Goal: Task Accomplishment & Management: Manage account settings

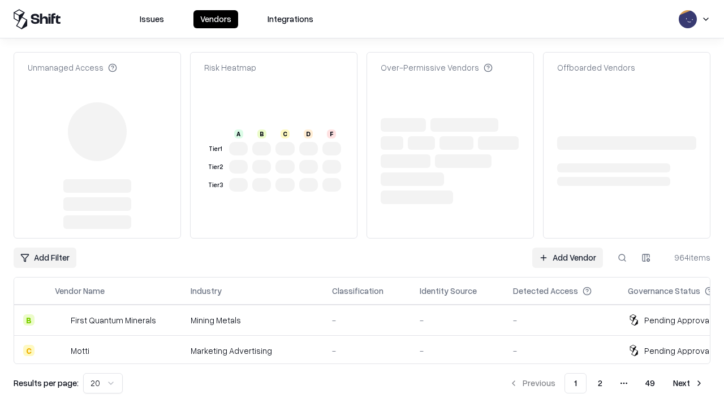
click at [568, 248] on link "Add Vendor" at bounding box center [568, 258] width 71 height 20
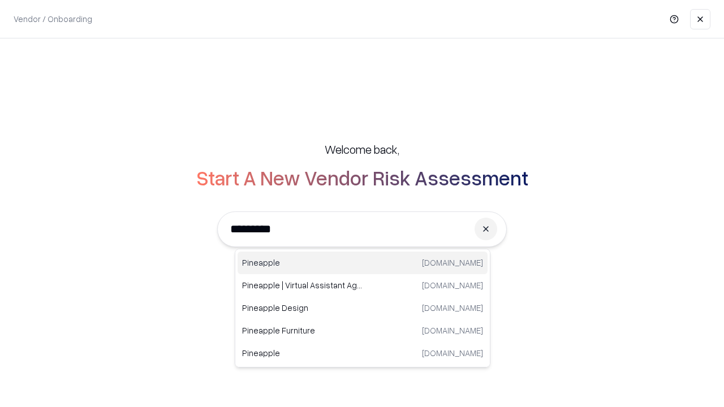
click at [363, 263] on div "Pineapple [DOMAIN_NAME]" at bounding box center [363, 263] width 250 height 23
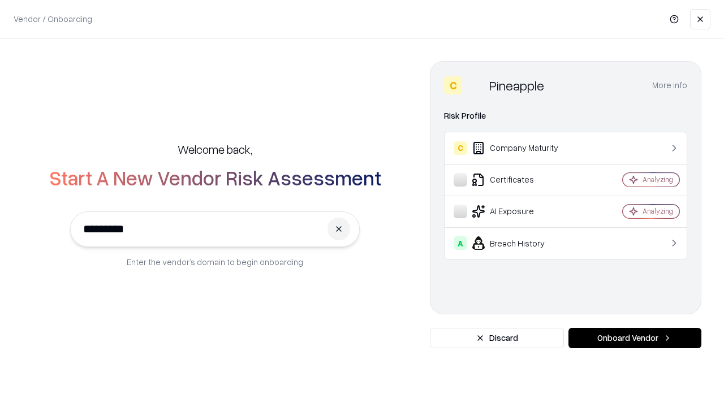
type input "*********"
click at [635, 338] on button "Onboard Vendor" at bounding box center [635, 338] width 133 height 20
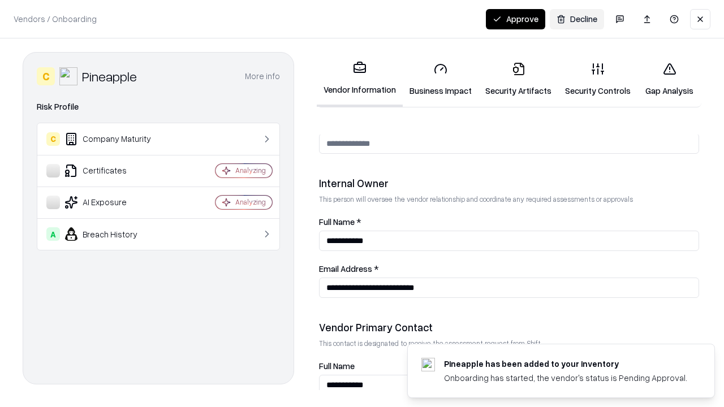
scroll to position [586, 0]
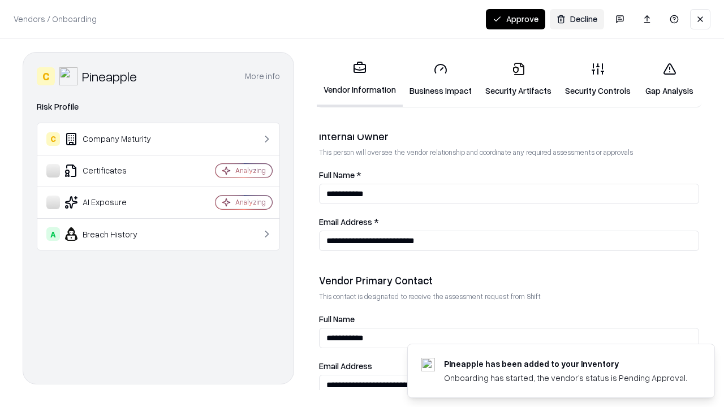
click at [441, 79] on link "Business Impact" at bounding box center [441, 79] width 76 height 53
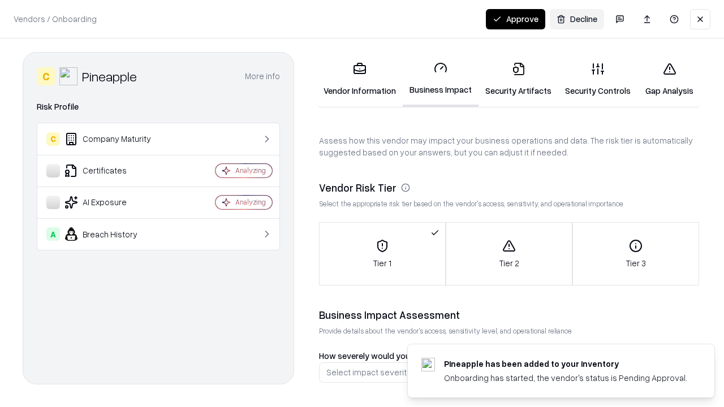
click at [518, 79] on link "Security Artifacts" at bounding box center [519, 79] width 80 height 53
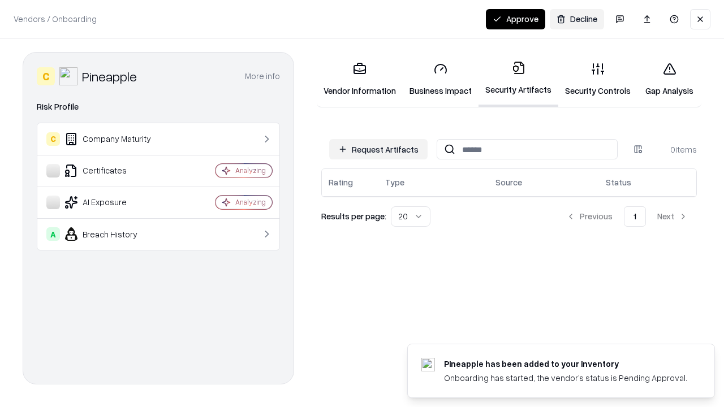
click at [379, 149] on button "Request Artifacts" at bounding box center [378, 149] width 98 height 20
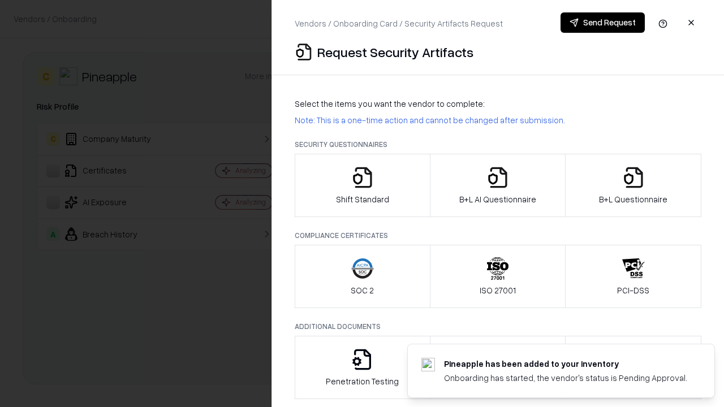
click at [362, 186] on icon "button" at bounding box center [362, 177] width 23 height 23
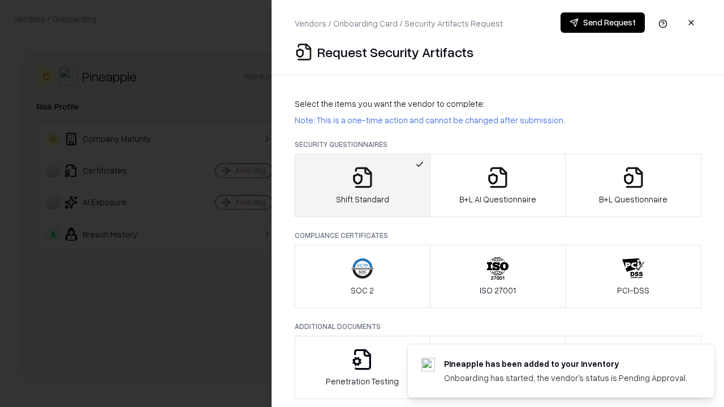
click at [603, 23] on button "Send Request" at bounding box center [603, 22] width 84 height 20
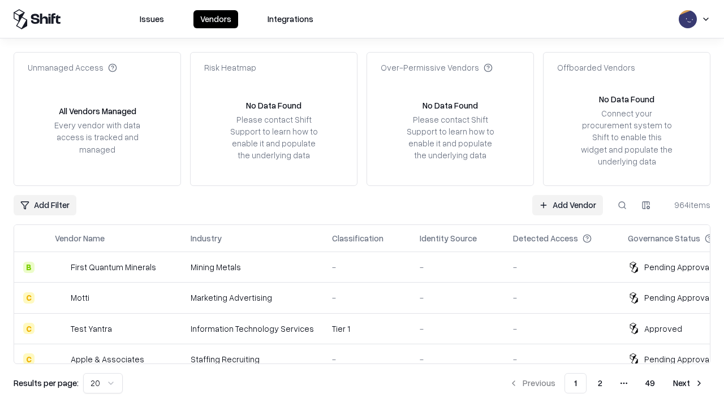
click at [623, 205] on button at bounding box center [622, 205] width 20 height 20
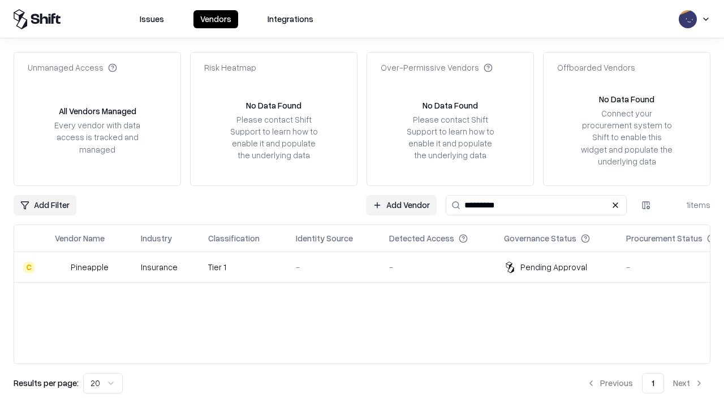
type input "*********"
click at [369, 267] on div "-" at bounding box center [333, 267] width 75 height 12
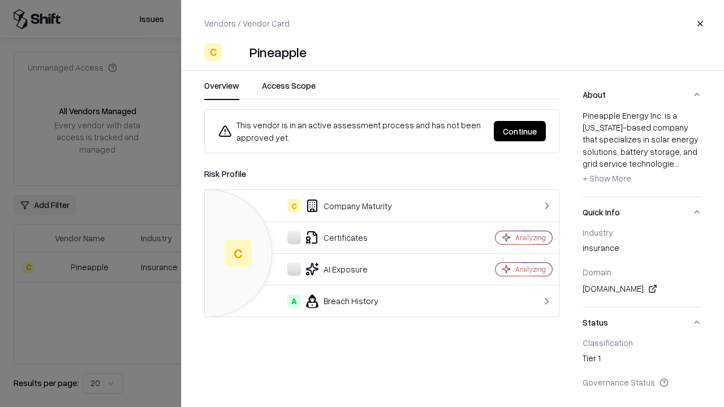
click at [520, 131] on button "Continue" at bounding box center [520, 131] width 52 height 20
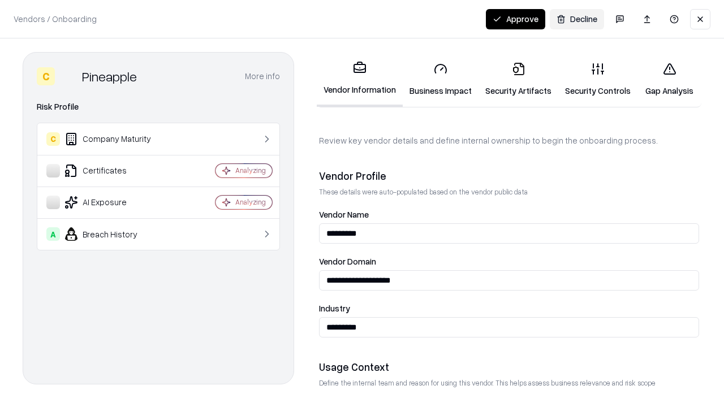
click at [518, 79] on link "Security Artifacts" at bounding box center [519, 79] width 80 height 53
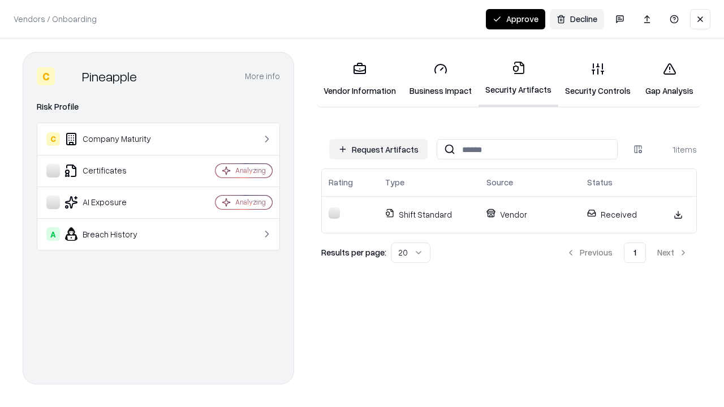
click at [598, 79] on link "Security Controls" at bounding box center [598, 79] width 79 height 53
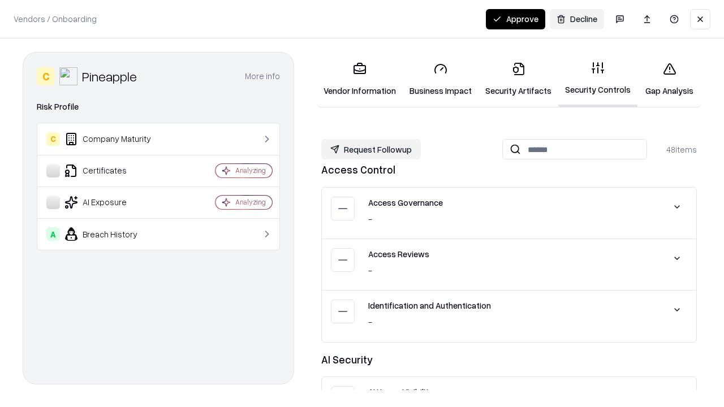
click at [371, 149] on button "Request Followup" at bounding box center [371, 149] width 100 height 20
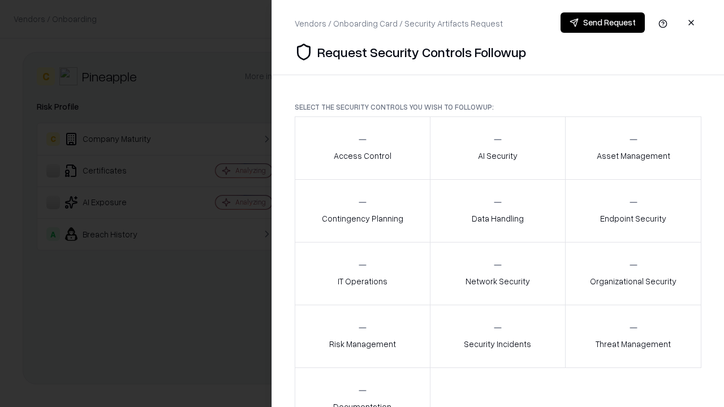
click at [362, 148] on div "Access Control" at bounding box center [363, 148] width 58 height 28
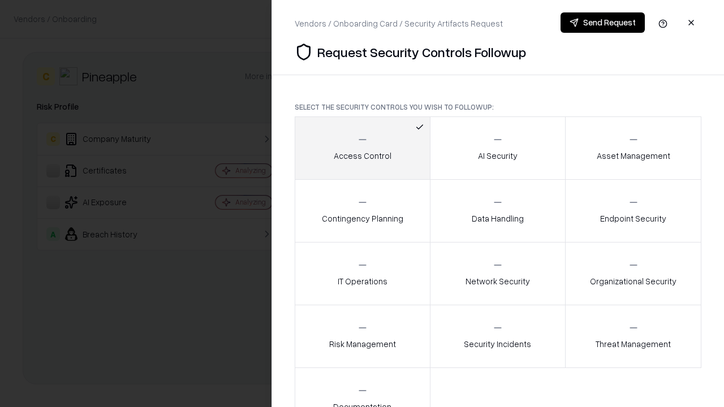
click at [603, 23] on button "Send Request" at bounding box center [603, 22] width 84 height 20
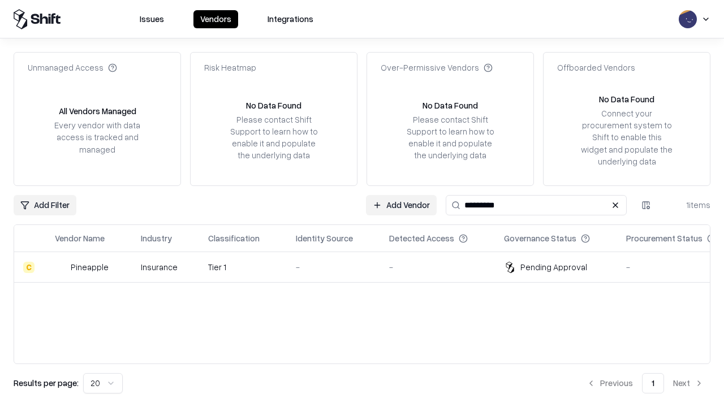
type input "*********"
click at [369, 267] on div "-" at bounding box center [333, 267] width 75 height 12
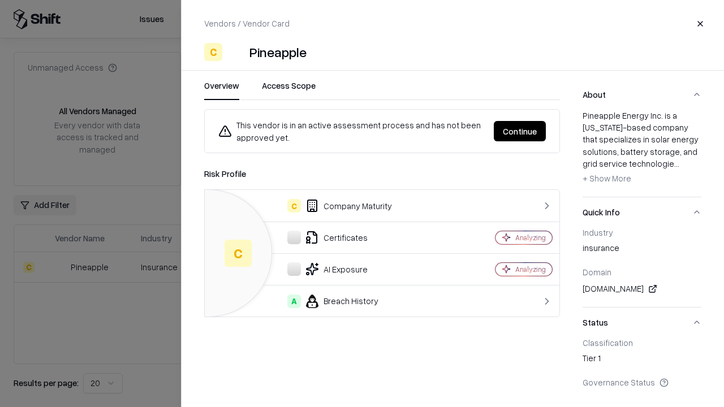
click at [520, 131] on button "Continue" at bounding box center [520, 131] width 52 height 20
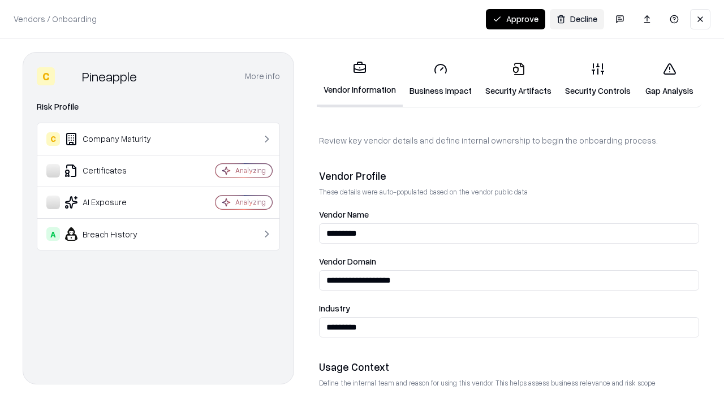
click at [516, 19] on button "Approve" at bounding box center [515, 19] width 59 height 20
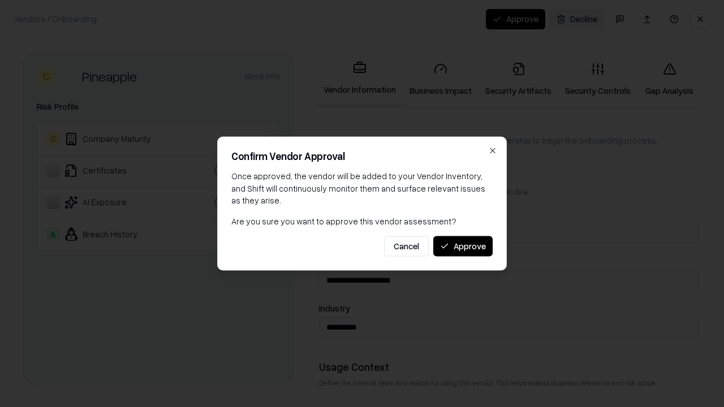
click at [463, 246] on button "Approve" at bounding box center [463, 246] width 59 height 20
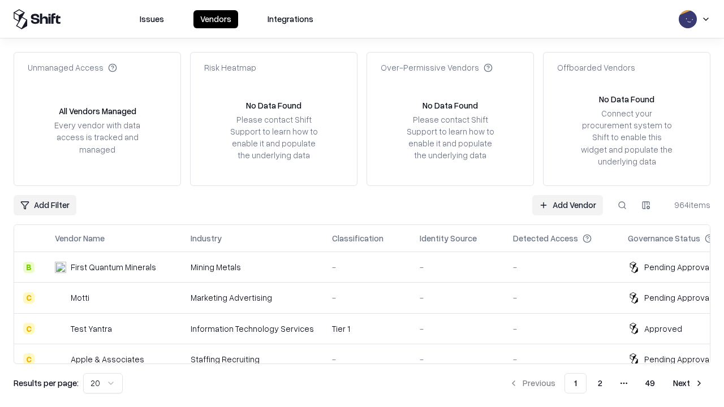
type input "*********"
click at [568, 205] on link "Add Vendor" at bounding box center [568, 205] width 71 height 20
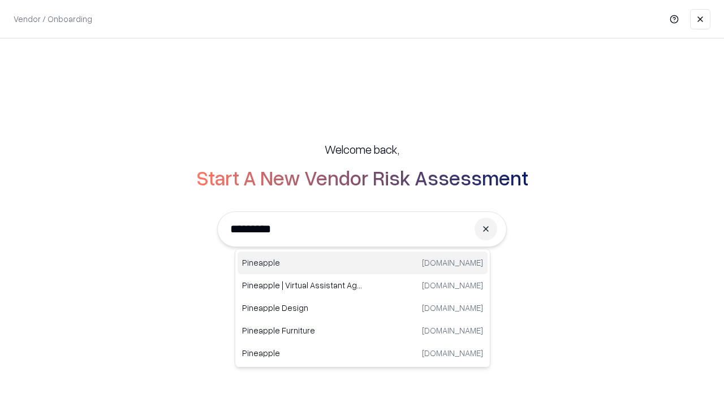
click at [363, 263] on div "Pineapple [DOMAIN_NAME]" at bounding box center [363, 263] width 250 height 23
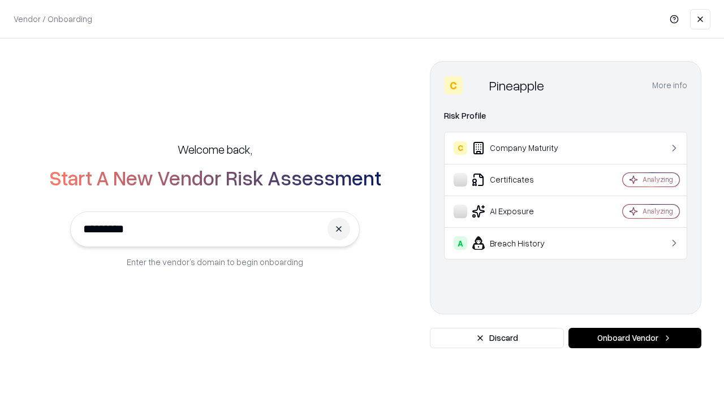
type input "*********"
click at [635, 338] on button "Onboard Vendor" at bounding box center [635, 338] width 133 height 20
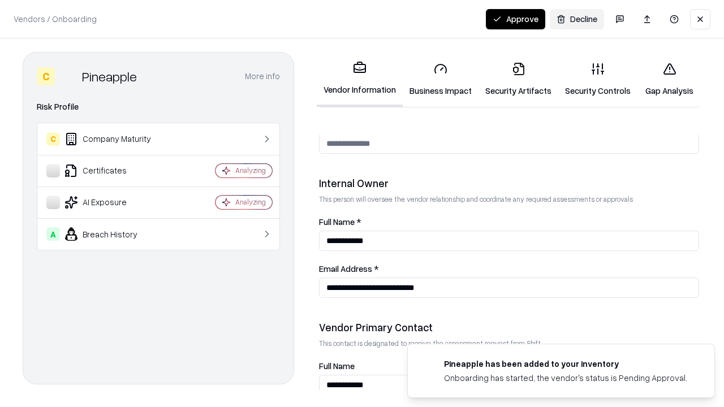
scroll to position [586, 0]
